Goal: Use online tool/utility: Utilize a website feature to perform a specific function

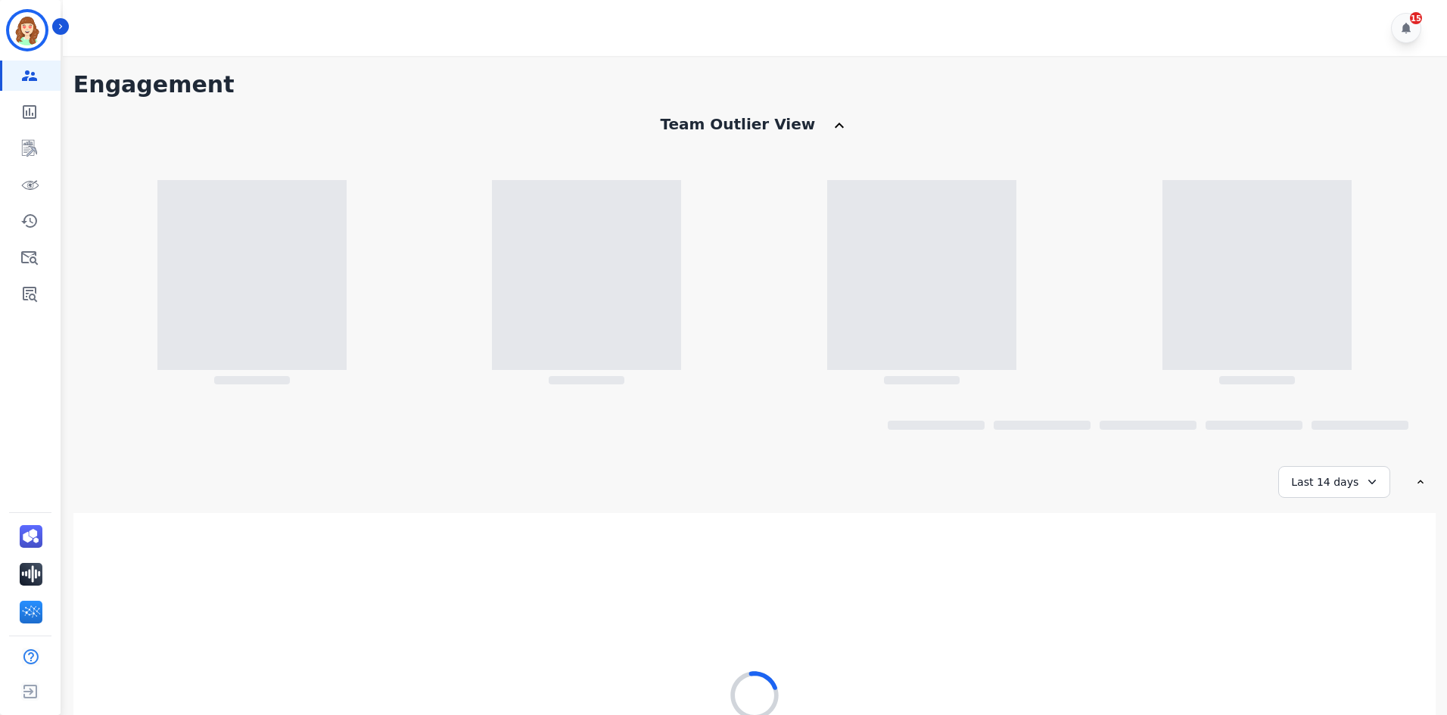
scroll to position [176, 0]
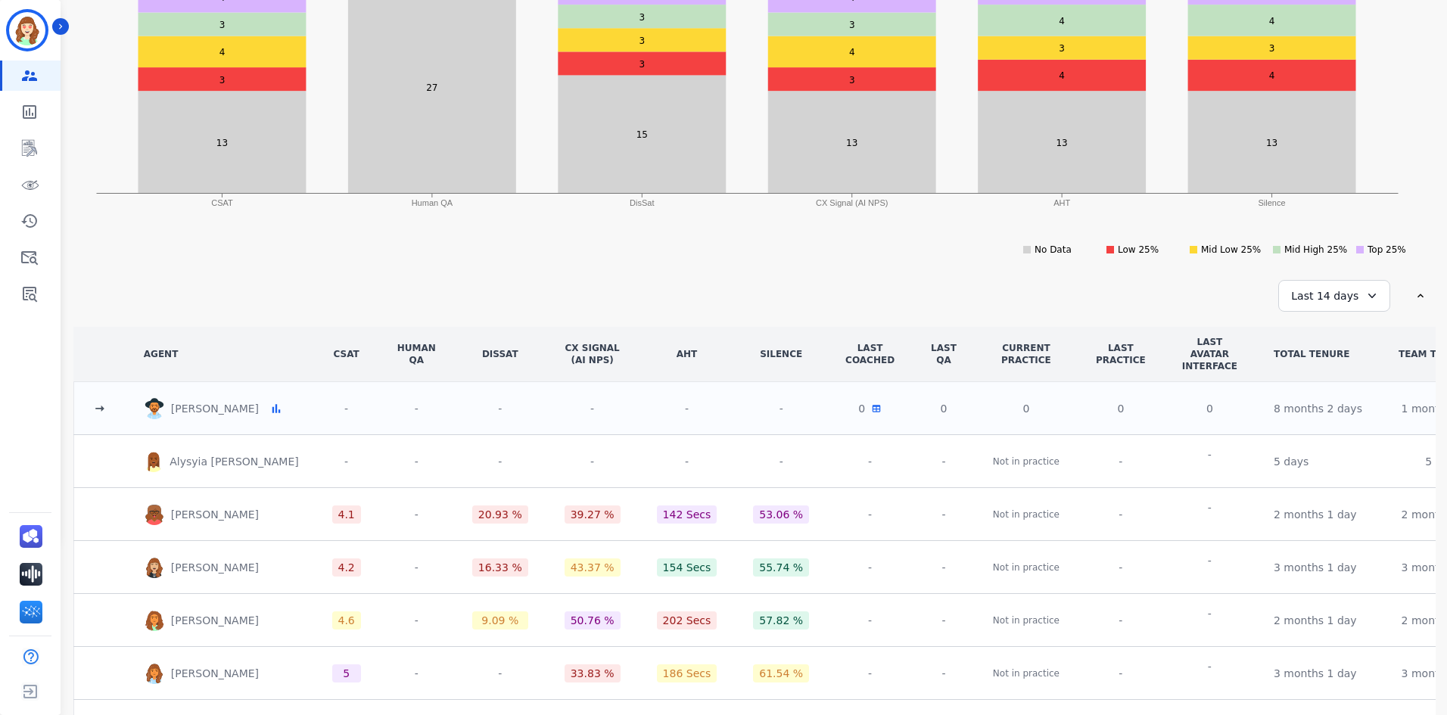
click at [106, 406] on icon at bounding box center [99, 408] width 15 height 15
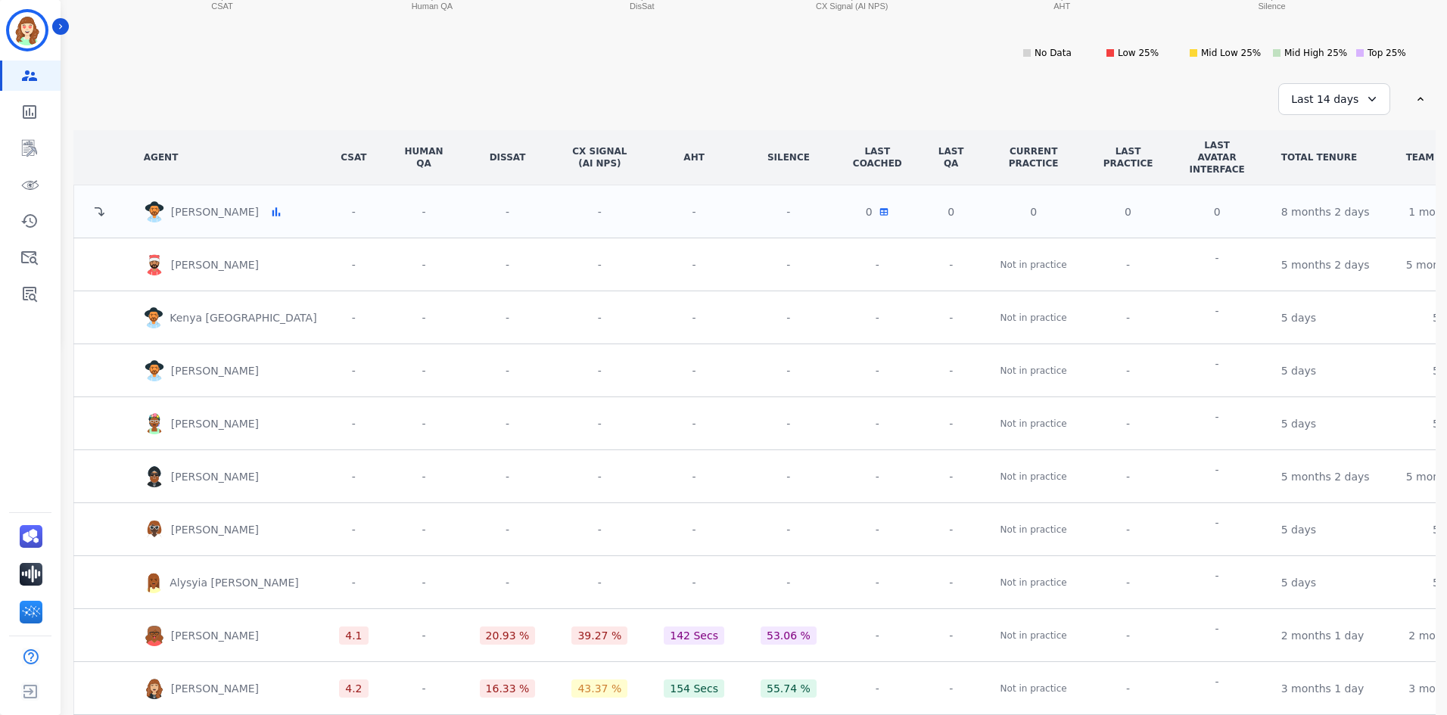
scroll to position [746, 0]
